Goal: Information Seeking & Learning: Learn about a topic

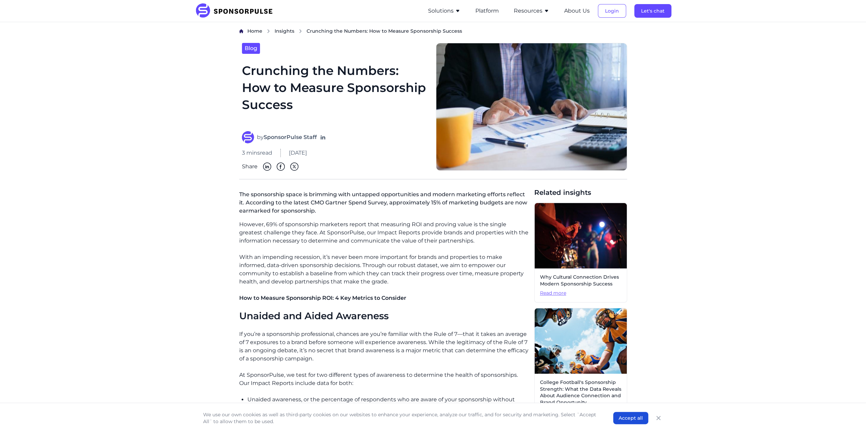
click at [460, 12] on icon "button" at bounding box center [457, 10] width 5 height 5
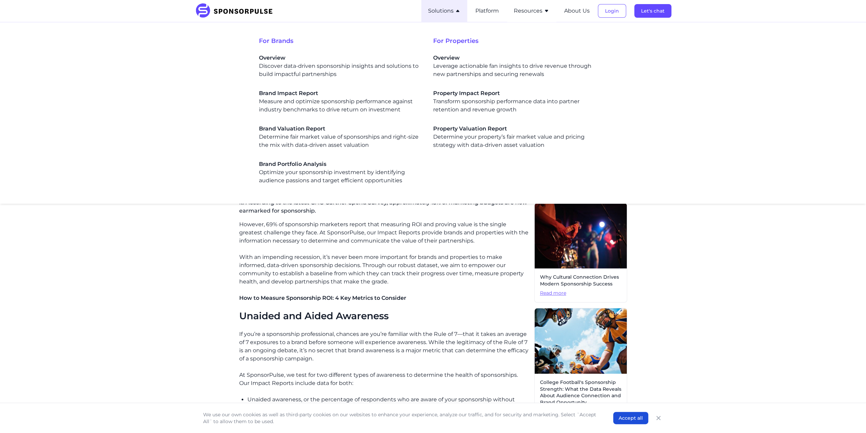
click at [458, 11] on icon "button" at bounding box center [457, 11] width 3 height 2
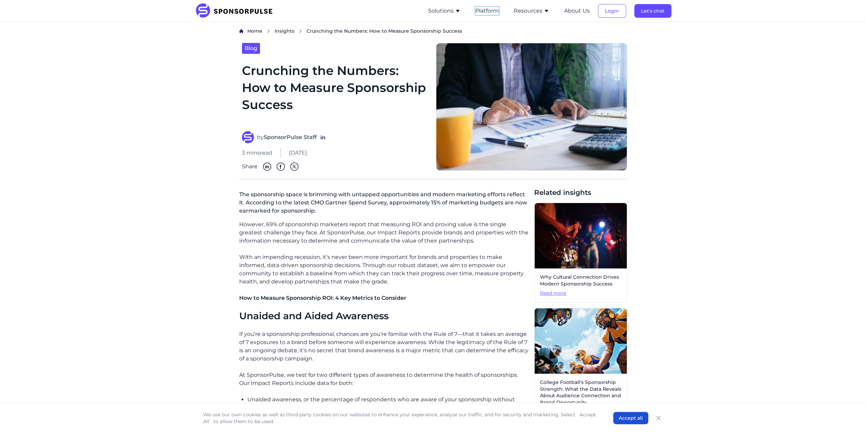
click at [477, 12] on button "Platform" at bounding box center [486, 11] width 23 height 8
click at [456, 11] on icon "button" at bounding box center [457, 10] width 5 height 5
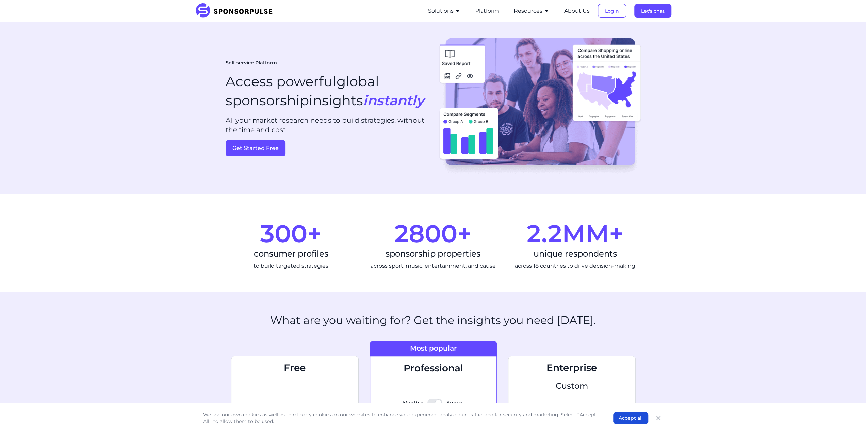
click at [200, 10] on img at bounding box center [236, 10] width 83 height 15
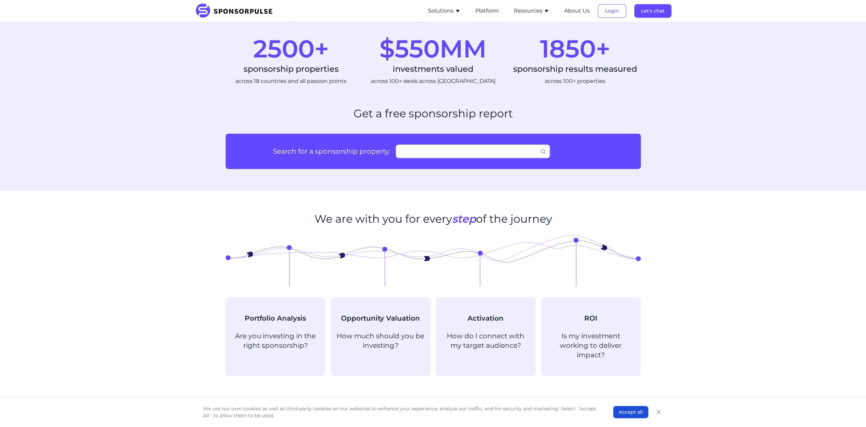
scroll to position [442, 0]
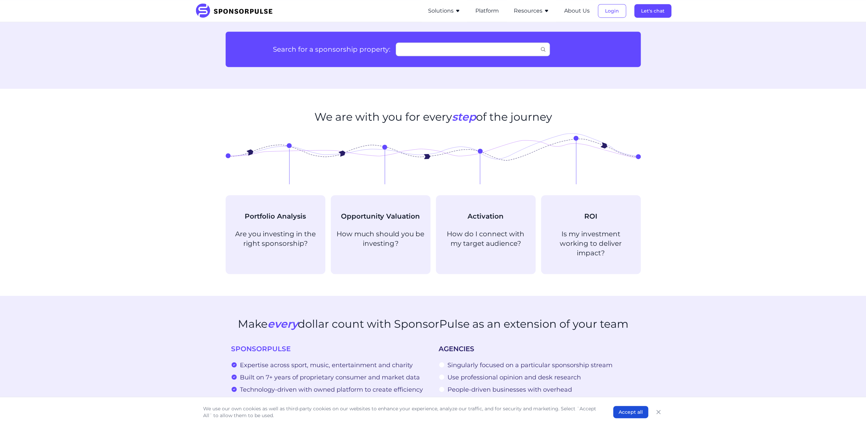
click at [576, 241] on p "Is my investment working to deliver impact?" at bounding box center [591, 243] width 89 height 29
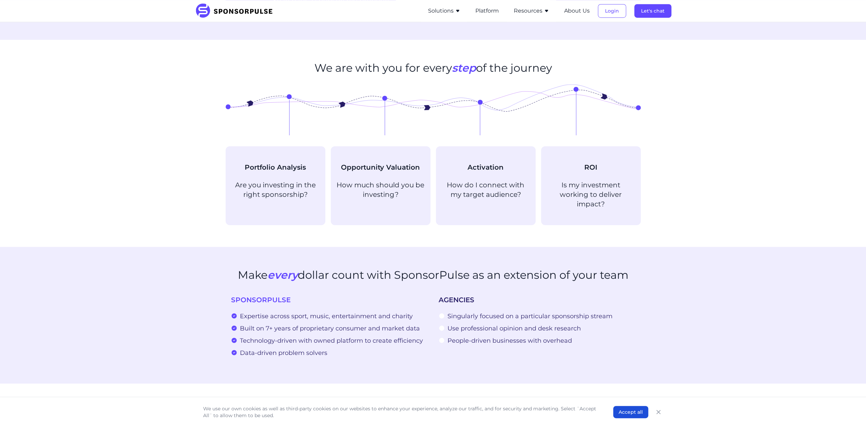
scroll to position [544, 0]
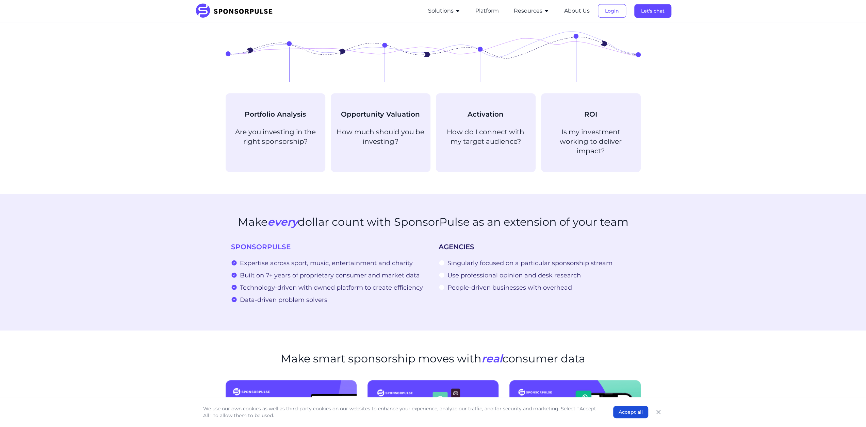
click at [598, 122] on div "ROI Is my investment working to deliver impact?" at bounding box center [591, 133] width 89 height 46
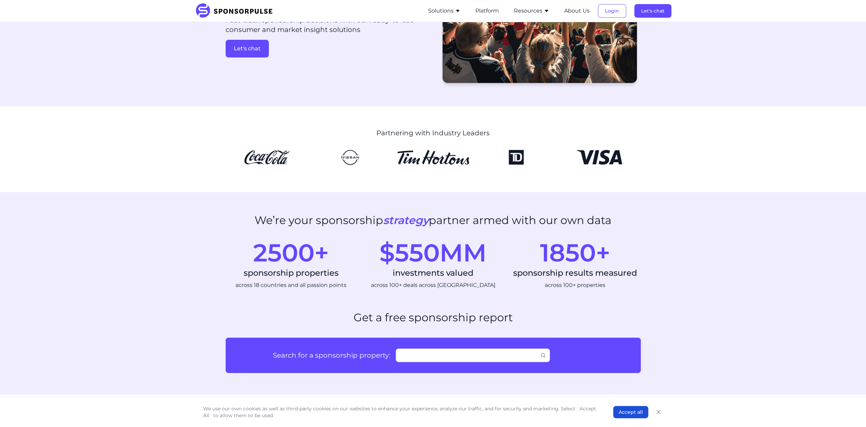
scroll to position [0, 0]
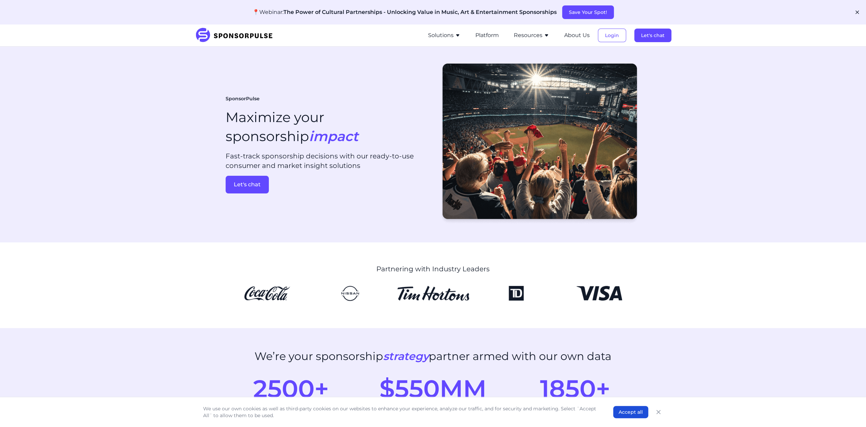
click at [458, 33] on icon "button" at bounding box center [457, 35] width 5 height 5
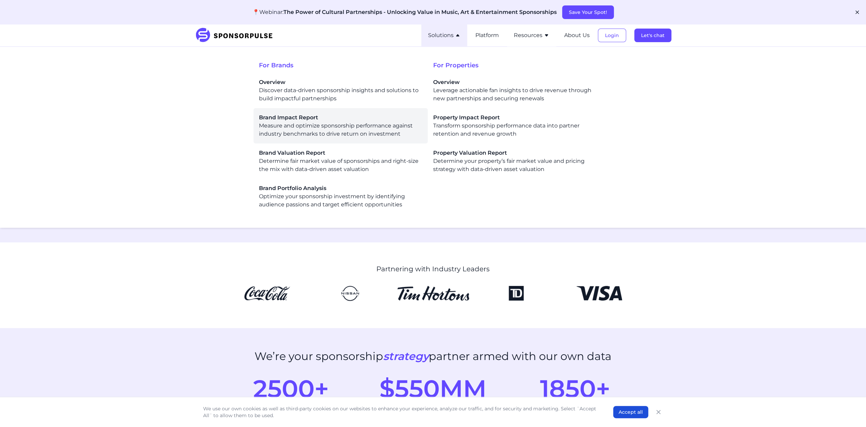
click at [303, 117] on span "Brand Impact Report" at bounding box center [340, 118] width 163 height 8
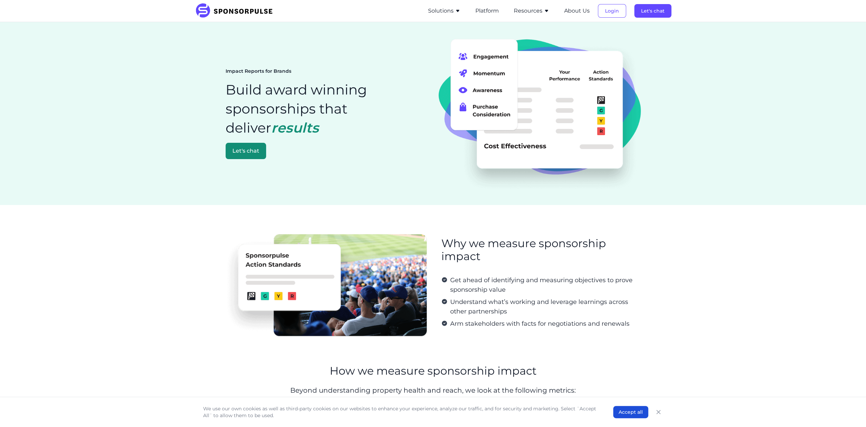
click at [544, 11] on icon "button" at bounding box center [546, 10] width 5 height 5
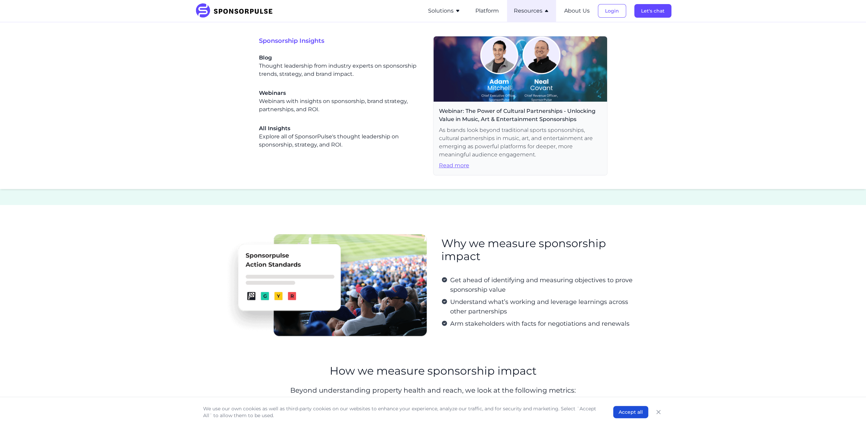
click at [270, 59] on span "Blog" at bounding box center [340, 58] width 163 height 8
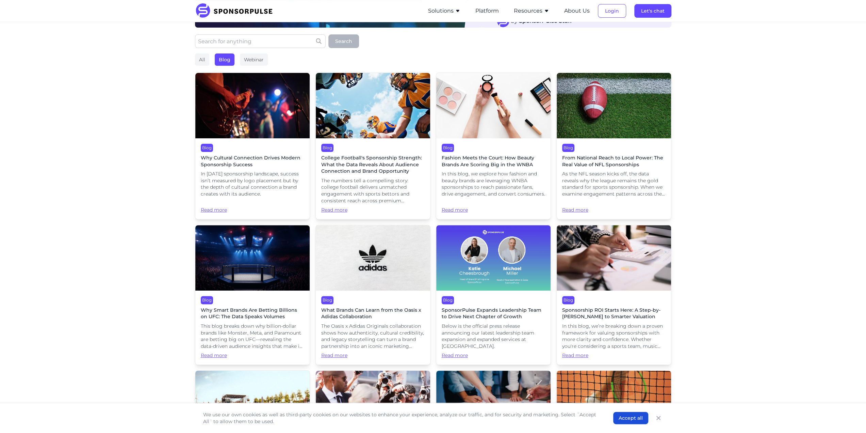
scroll to position [136, 0]
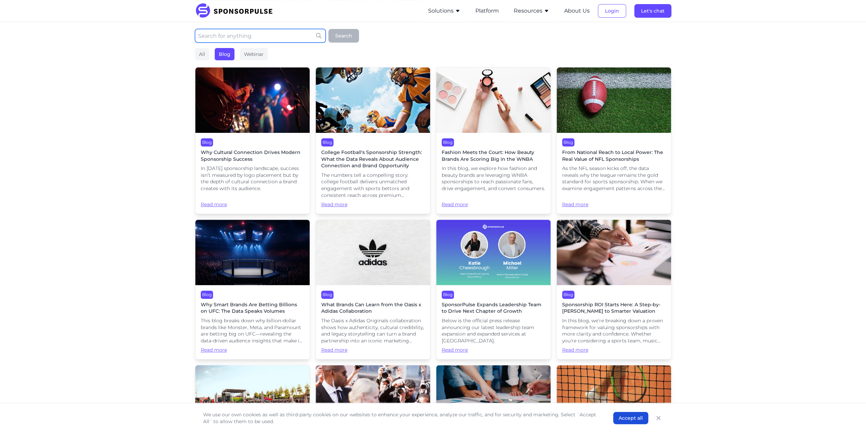
click at [226, 38] on input "text" at bounding box center [260, 36] width 131 height 14
type input "roi"
click at [348, 38] on button "Search" at bounding box center [343, 36] width 31 height 14
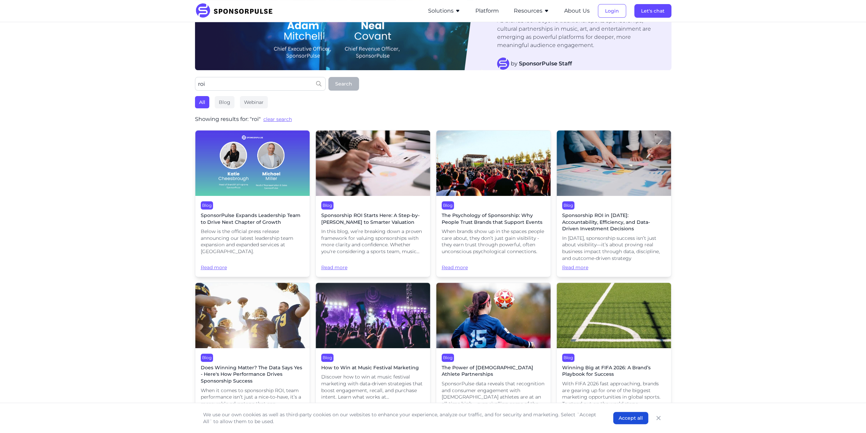
scroll to position [0, 0]
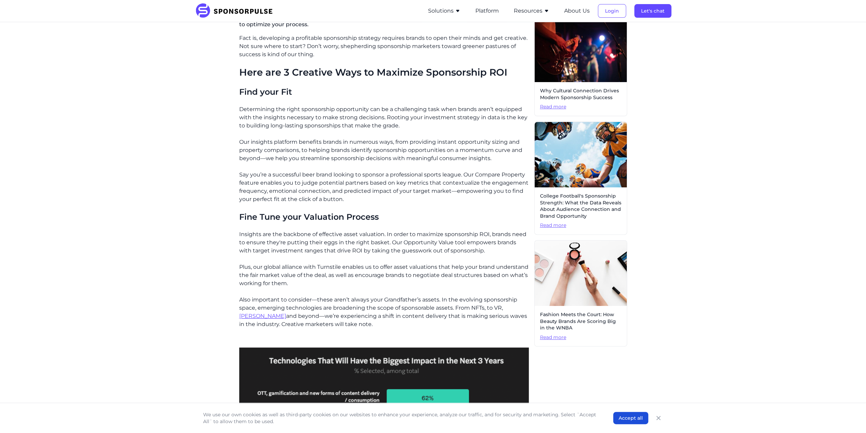
scroll to position [119, 0]
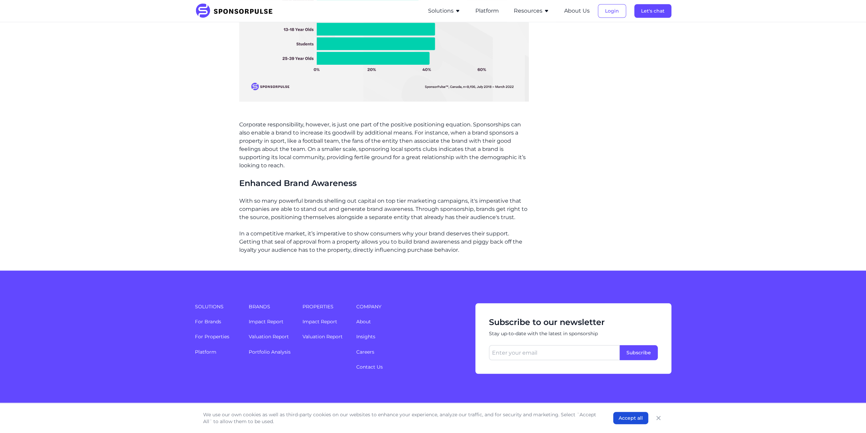
scroll to position [565, 0]
